Goal: Transaction & Acquisition: Purchase product/service

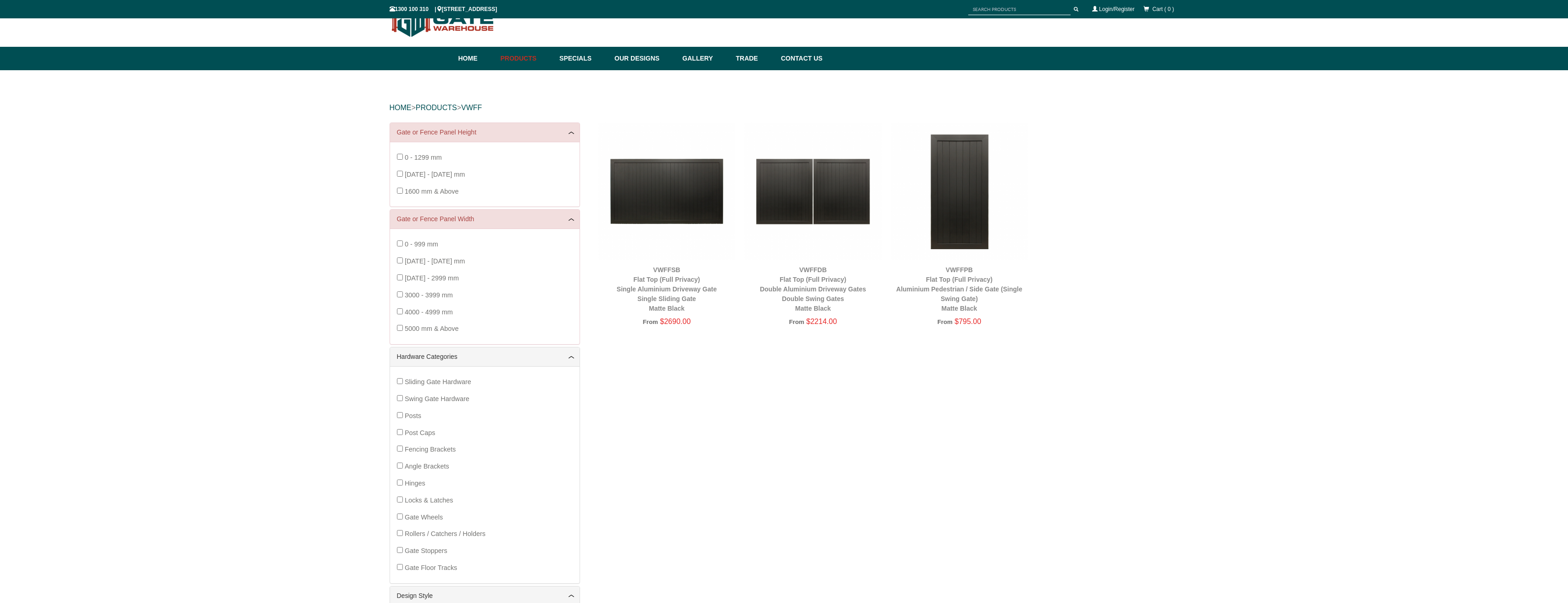
click at [674, 206] on img at bounding box center [667, 191] width 137 height 137
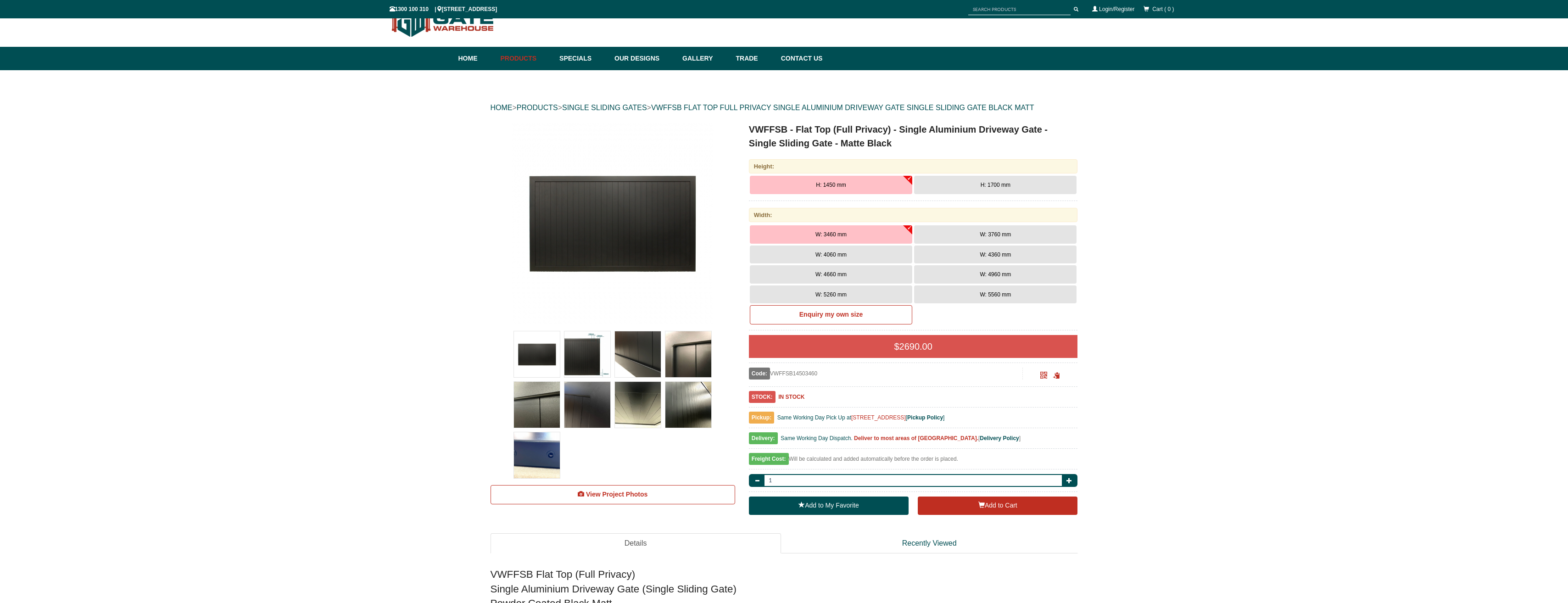
click at [639, 358] on img at bounding box center [638, 354] width 46 height 46
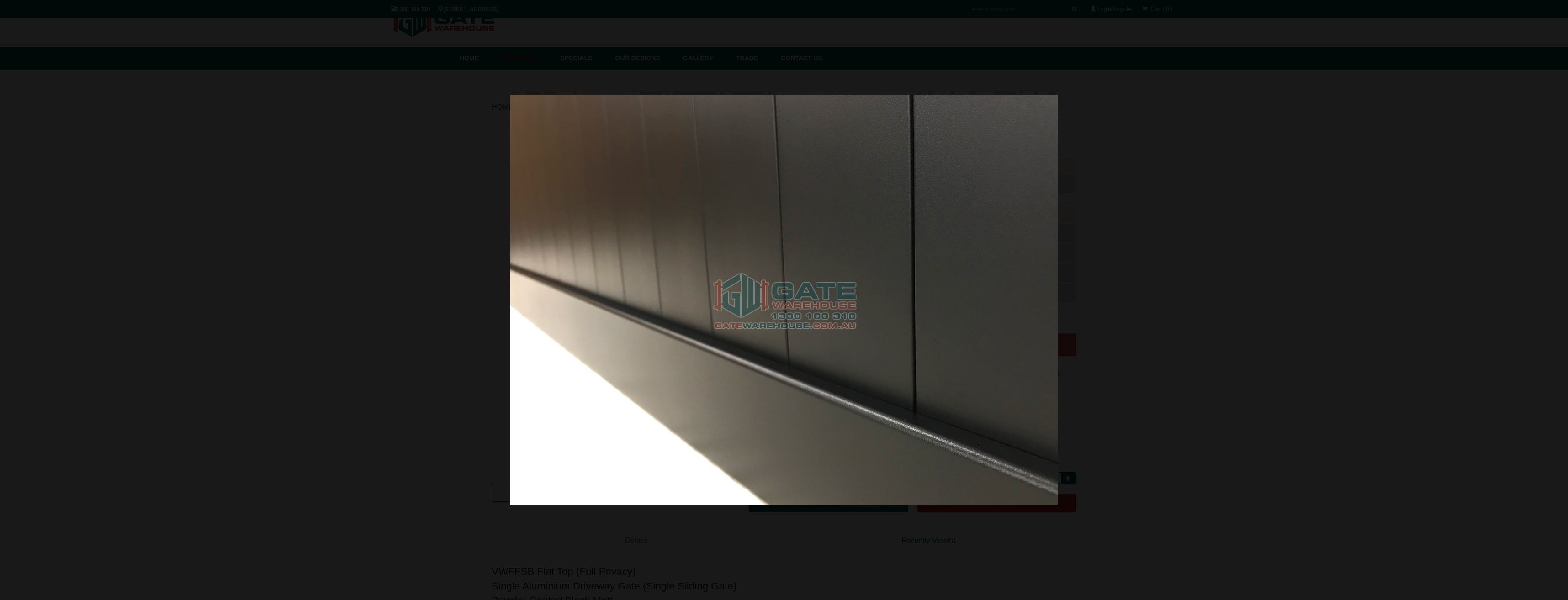
click at [408, 324] on div at bounding box center [784, 300] width 1568 height 600
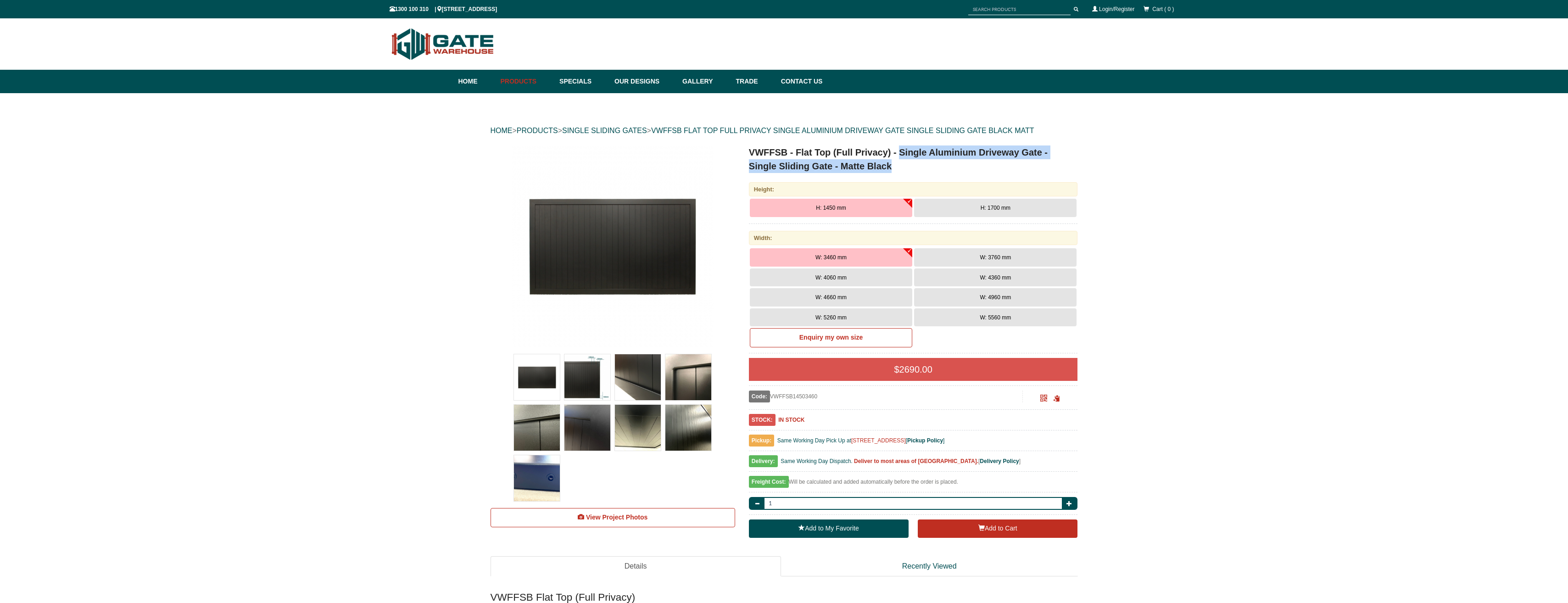
drag, startPoint x: 900, startPoint y: 152, endPoint x: 1028, endPoint y: 166, distance: 128.8
click at [1028, 166] on h1 "VWFFSB - Flat Top (Full Privacy) - Single Aluminium Driveway Gate - Single Slid…" at bounding box center [913, 159] width 329 height 28
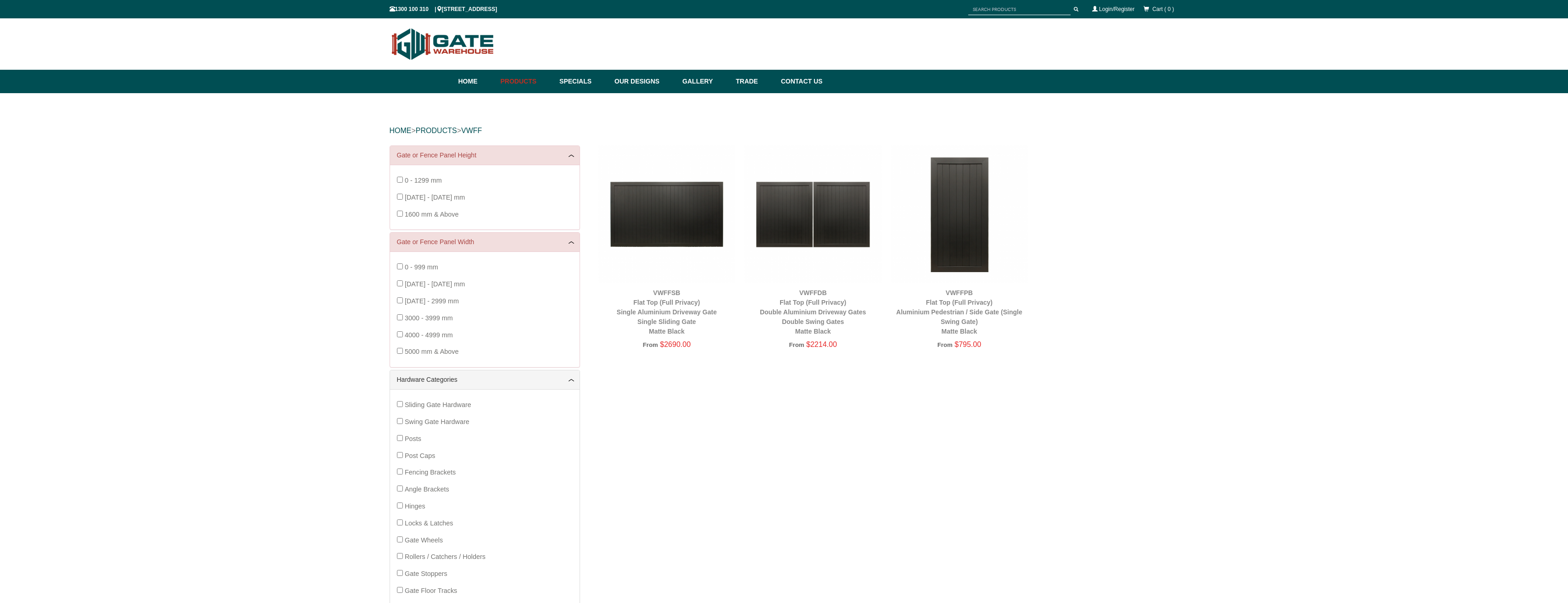
scroll to position [23, 0]
